Goal: Task Accomplishment & Management: Use online tool/utility

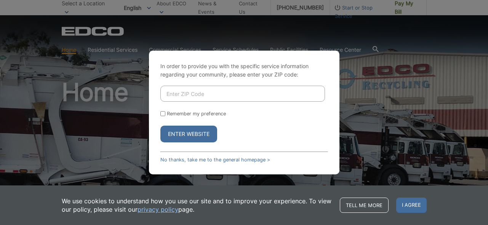
click at [211, 95] on input "Enter ZIP Code" at bounding box center [243, 94] width 165 height 16
type input "92040"
click at [183, 130] on button "Enter Website" at bounding box center [189, 134] width 57 height 17
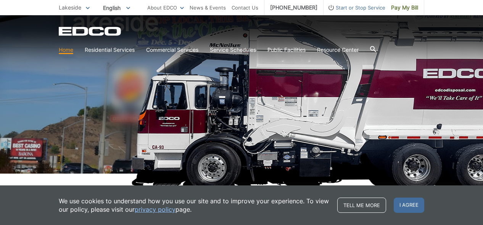
scroll to position [76, 0]
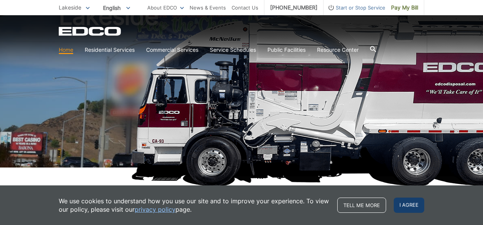
click at [403, 202] on span "I agree" at bounding box center [408, 205] width 31 height 15
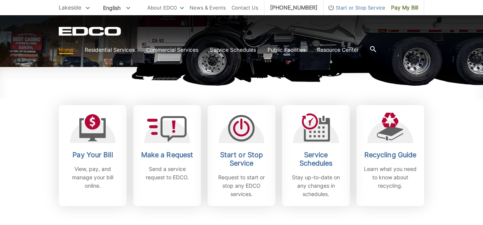
scroll to position [191, 0]
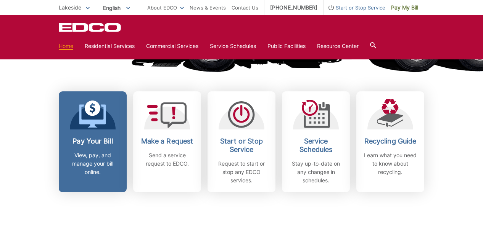
click at [88, 143] on h2 "Pay Your Bill" at bounding box center [92, 141] width 56 height 8
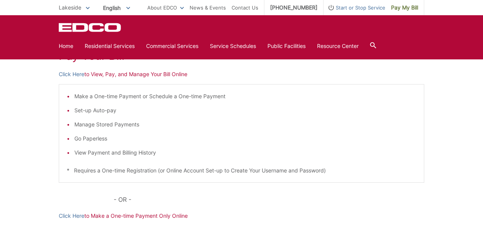
scroll to position [76, 0]
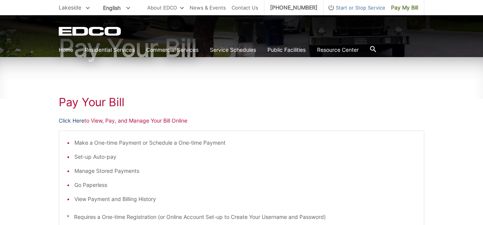
click at [77, 120] on link "Click Here" at bounding box center [72, 121] width 26 height 8
